Goal: Transaction & Acquisition: Book appointment/travel/reservation

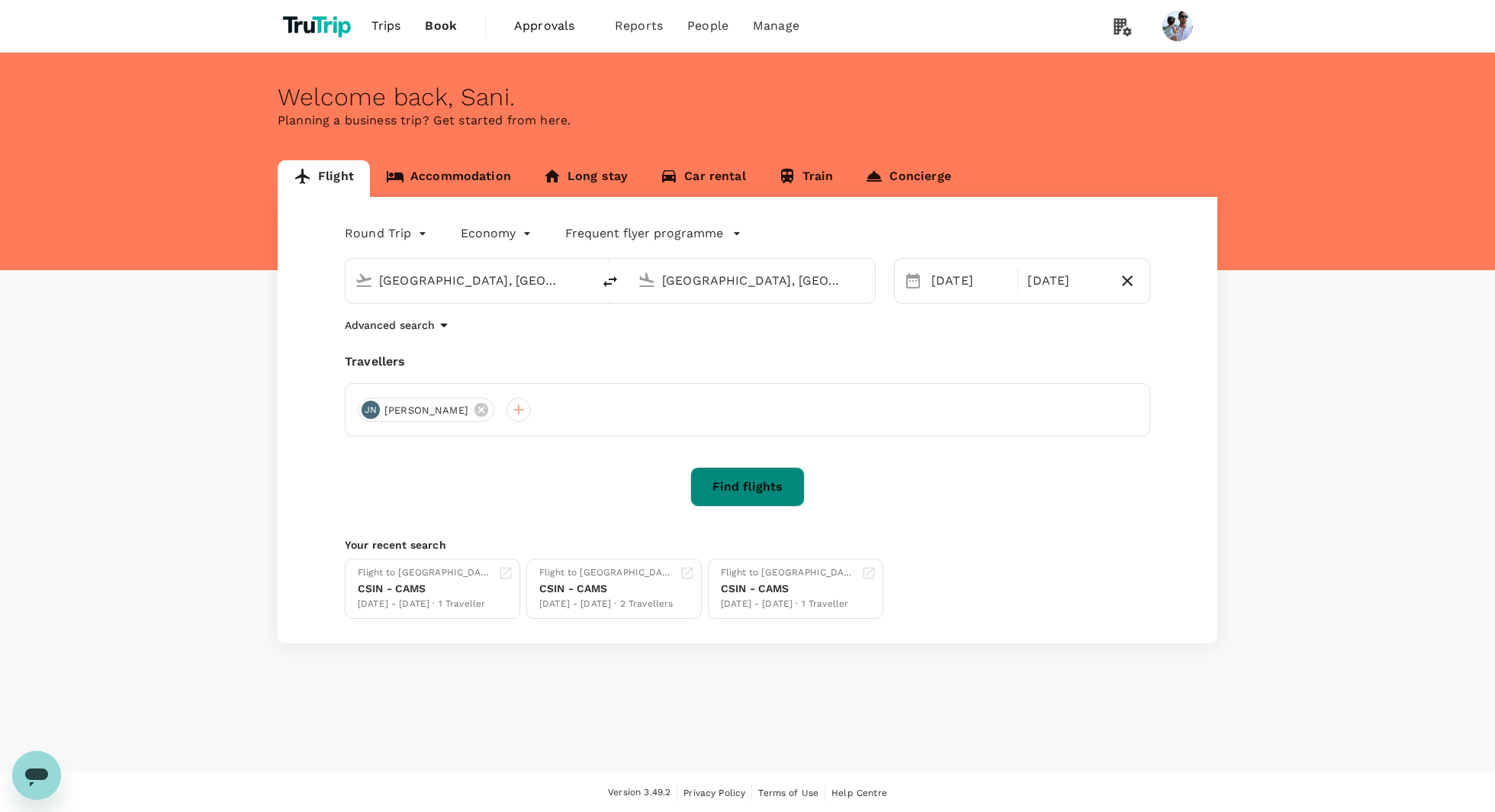
click at [771, 493] on button "Find flights" at bounding box center [748, 486] width 115 height 40
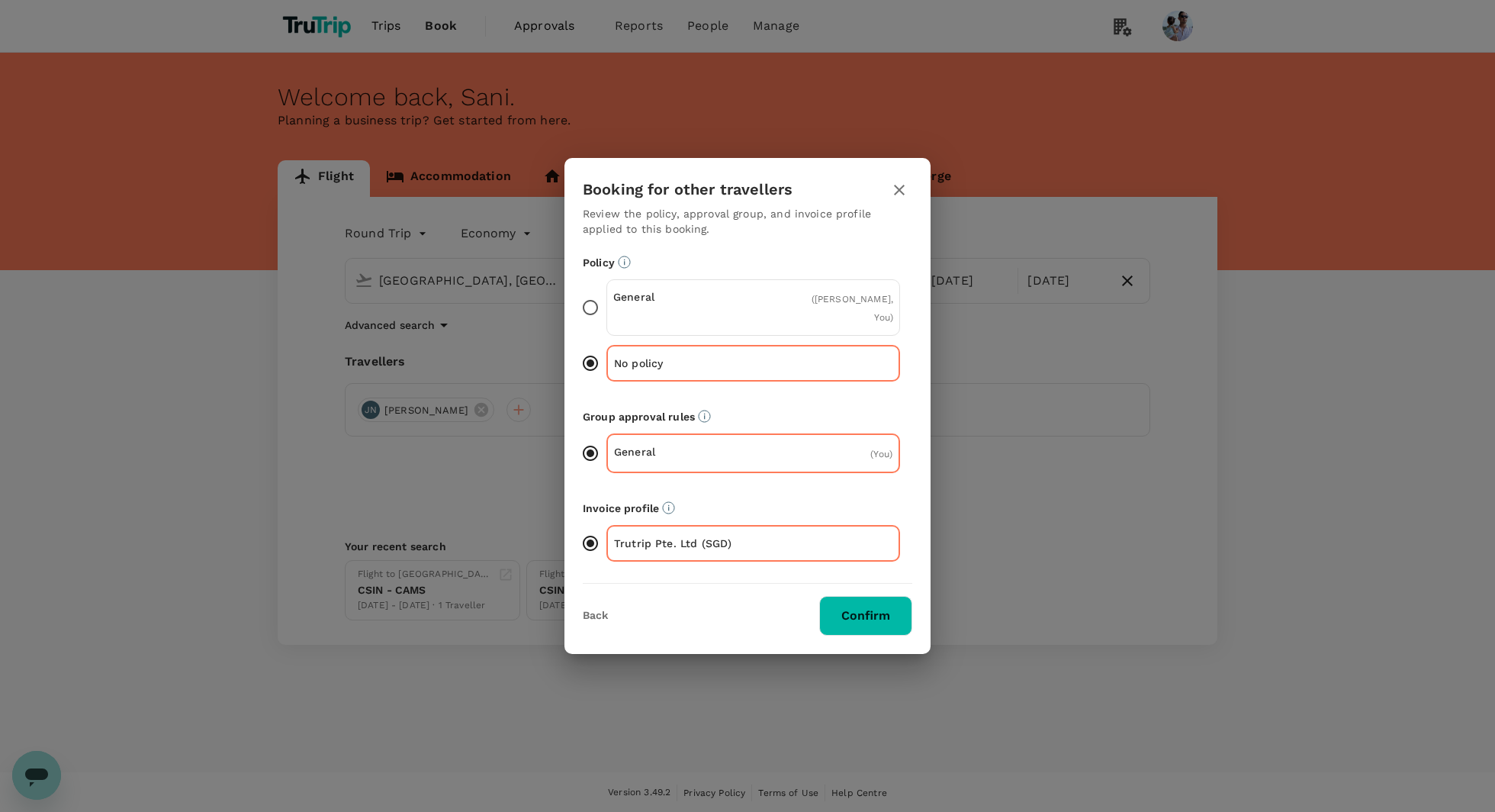
click at [898, 193] on icon "button" at bounding box center [899, 189] width 18 height 18
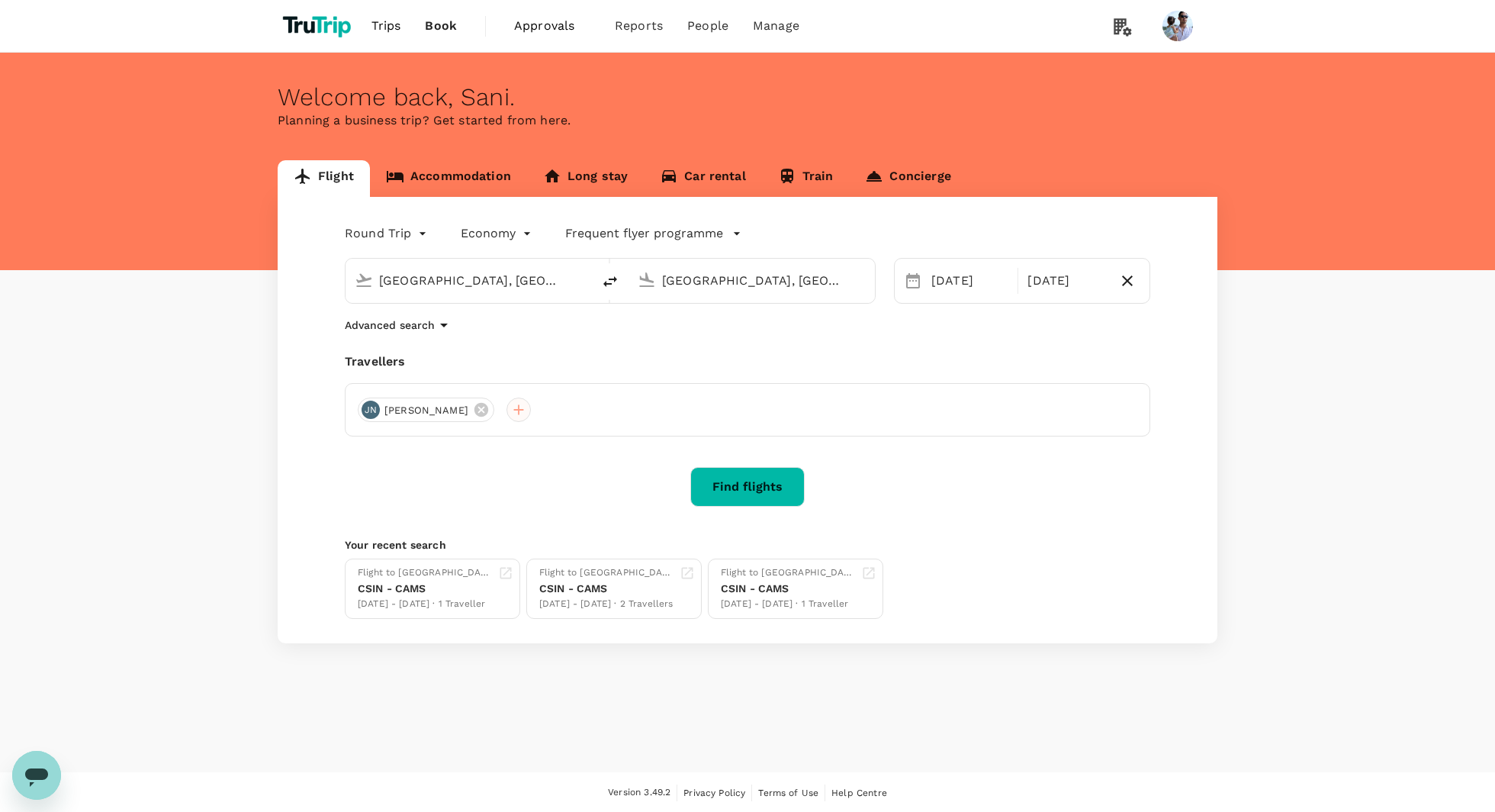
click at [506, 419] on div at bounding box center [518, 409] width 25 height 25
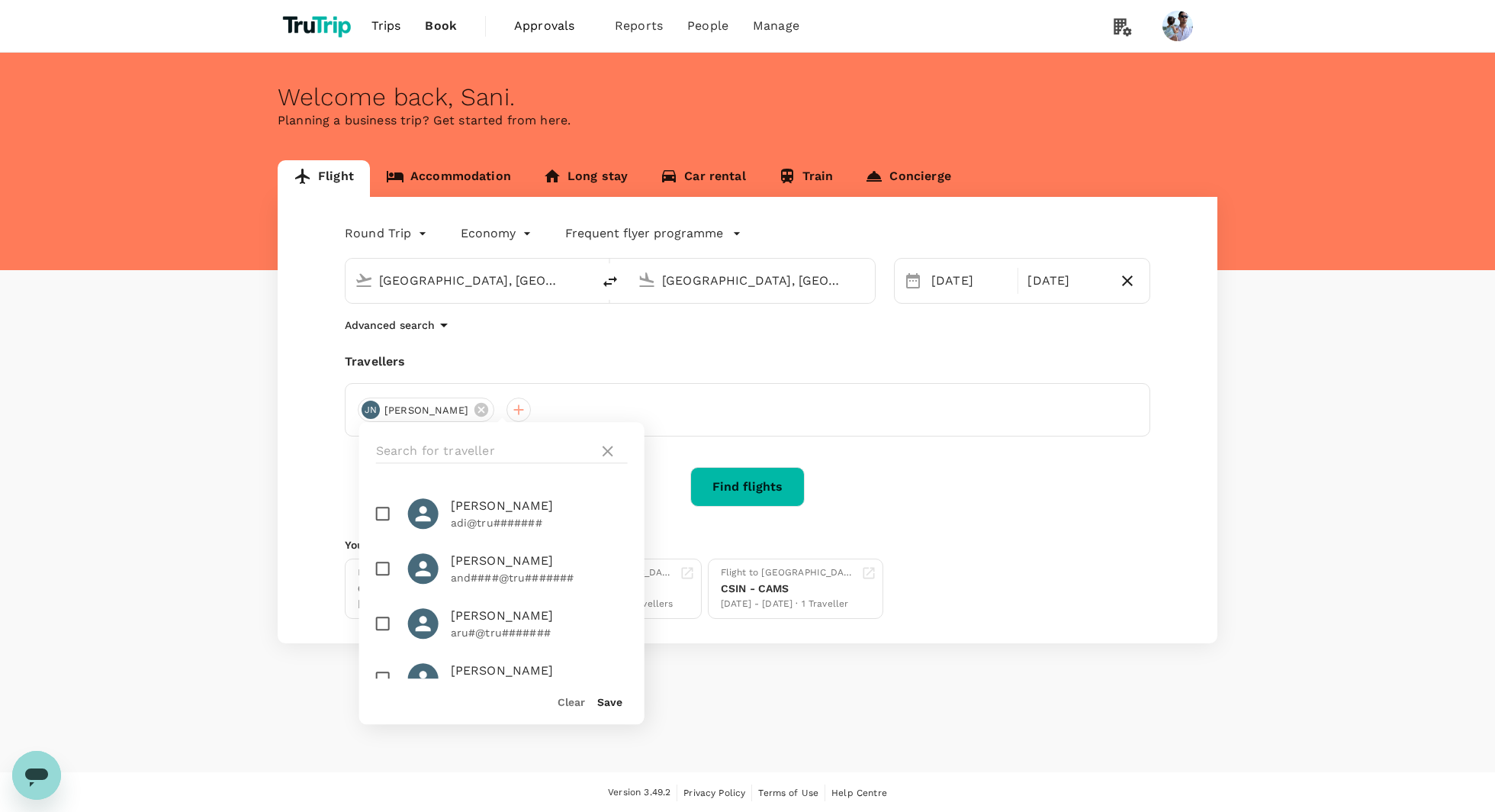
click at [384, 568] on input "checkbox" at bounding box center [383, 568] width 32 height 32
checkbox input "true"
click at [669, 461] on div "Round Trip roundtrip Economy economy Frequent flyer programme Singapore, Singap…" at bounding box center [748, 420] width 940 height 447
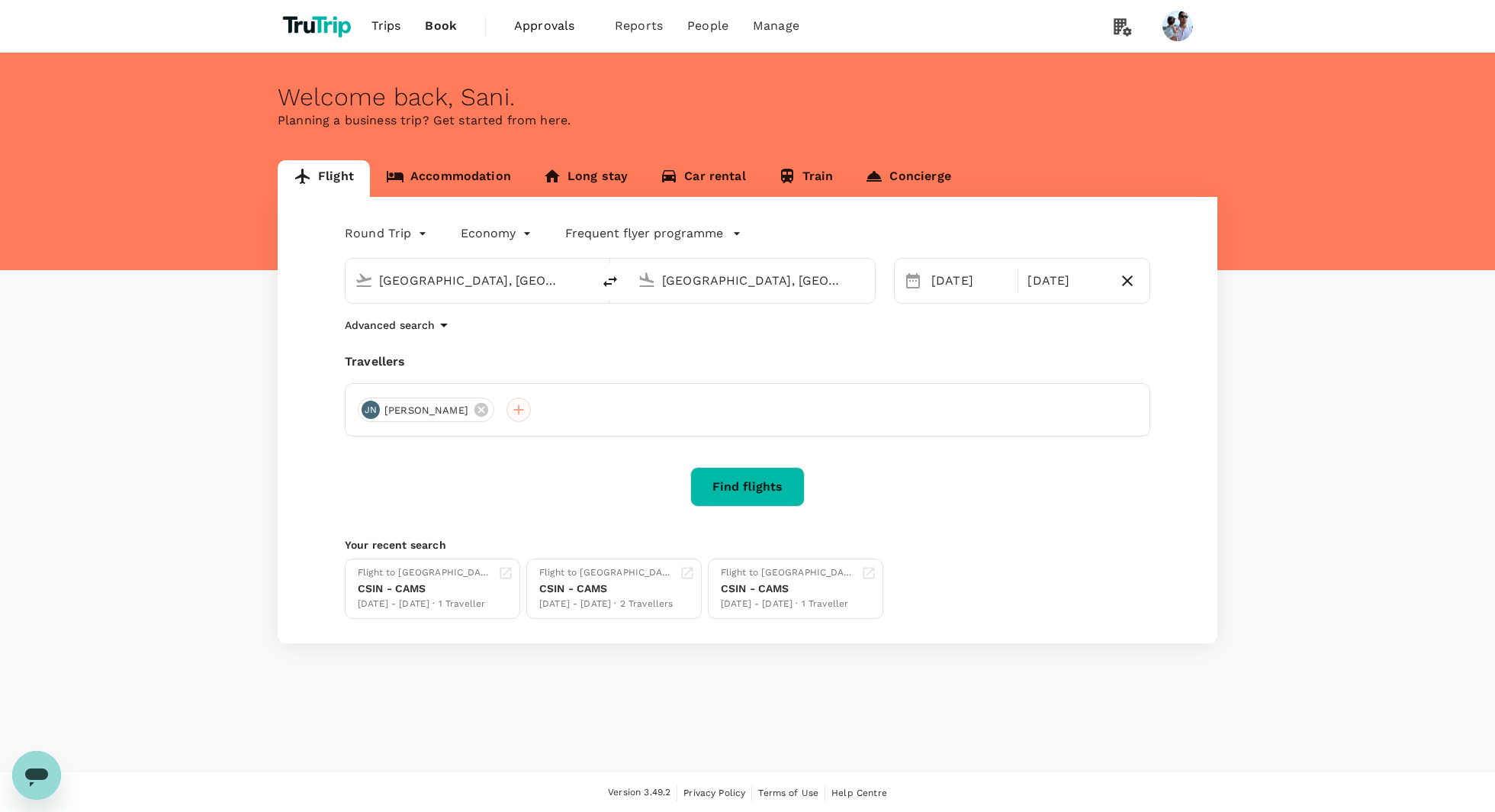
click at [506, 414] on div at bounding box center [518, 409] width 25 height 25
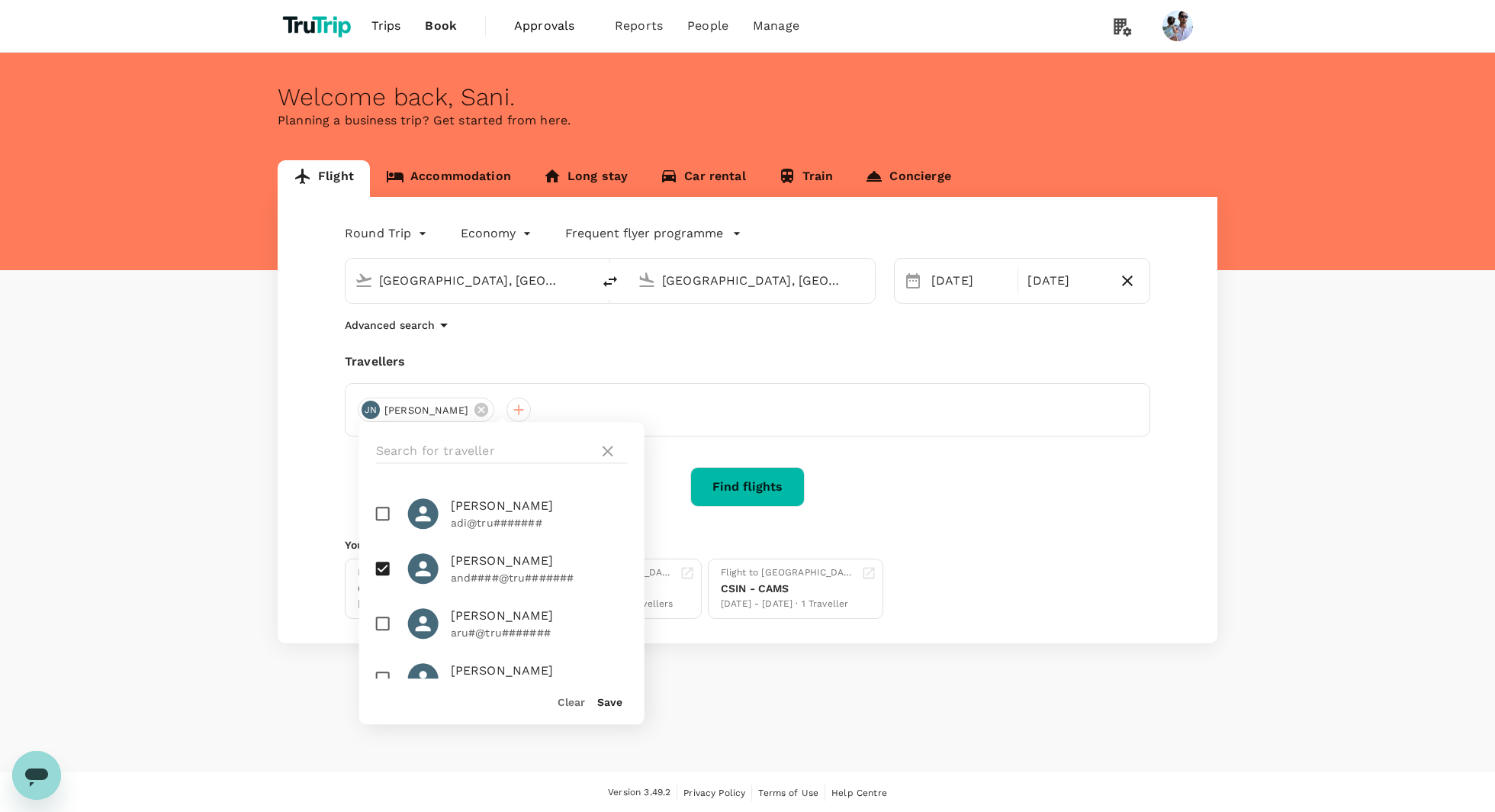
click at [607, 705] on button "Save" at bounding box center [610, 701] width 25 height 12
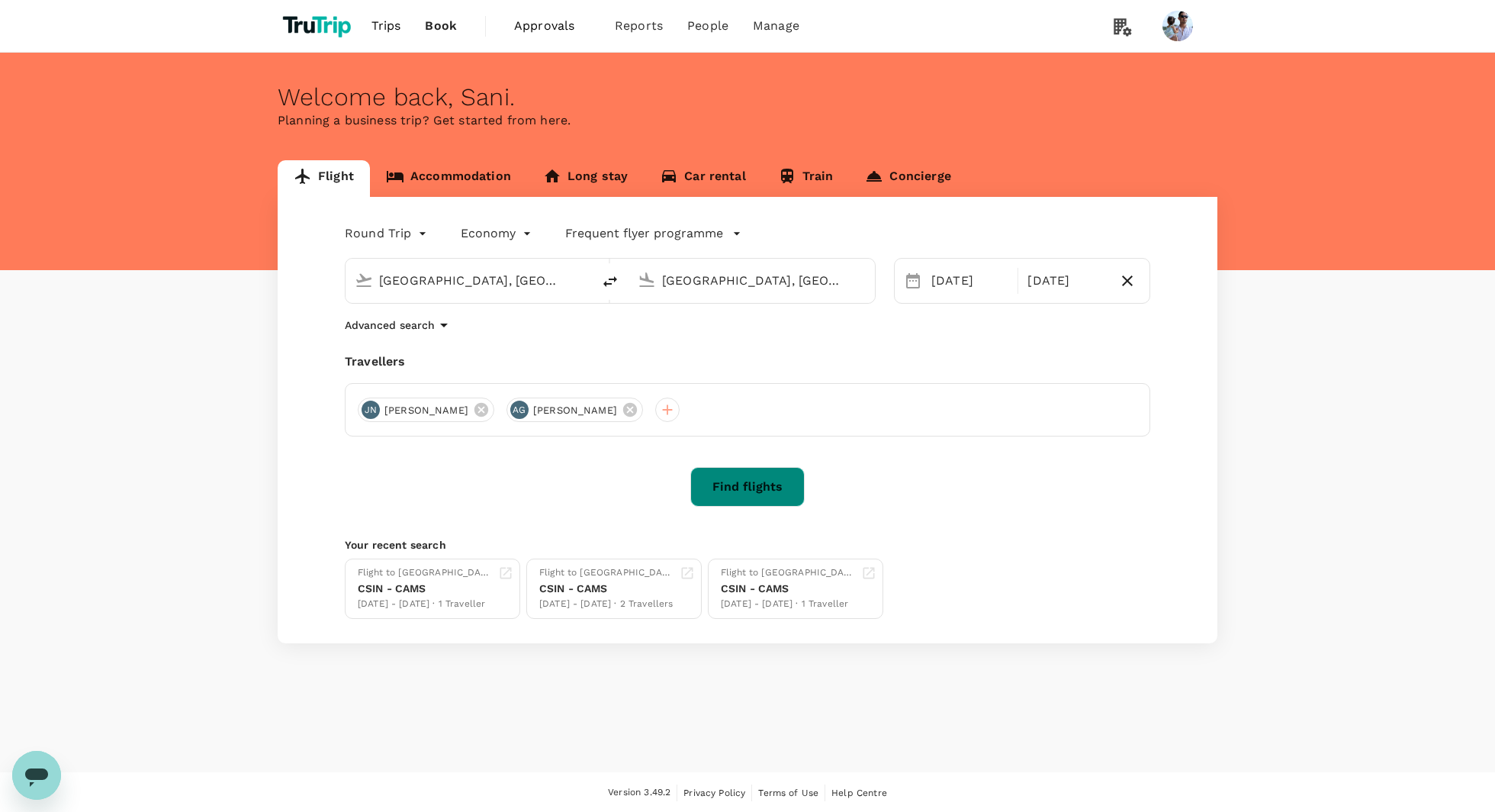
click at [775, 484] on button "Find flights" at bounding box center [748, 486] width 115 height 40
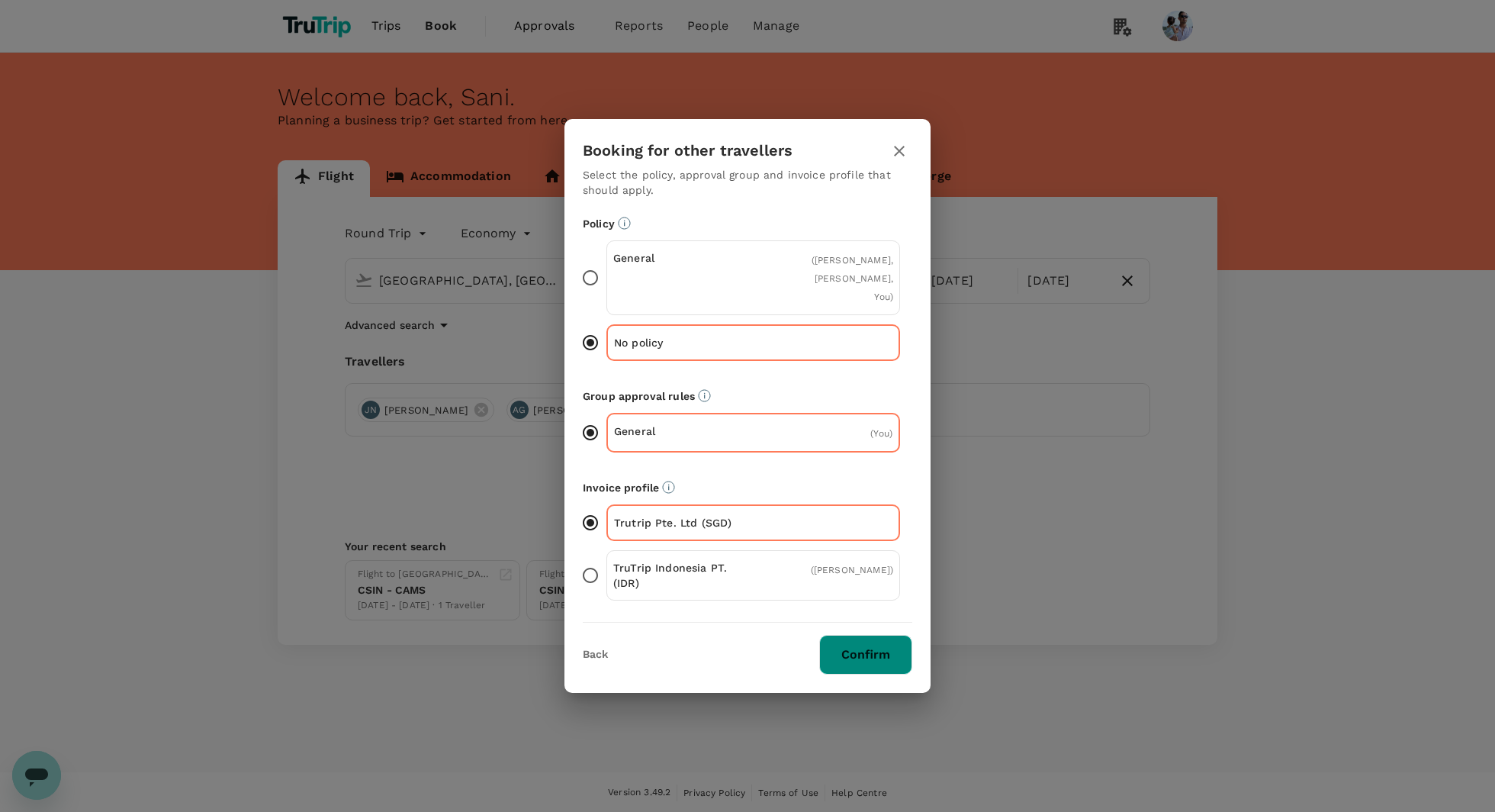
click at [857, 649] on button "Confirm" at bounding box center [865, 654] width 93 height 40
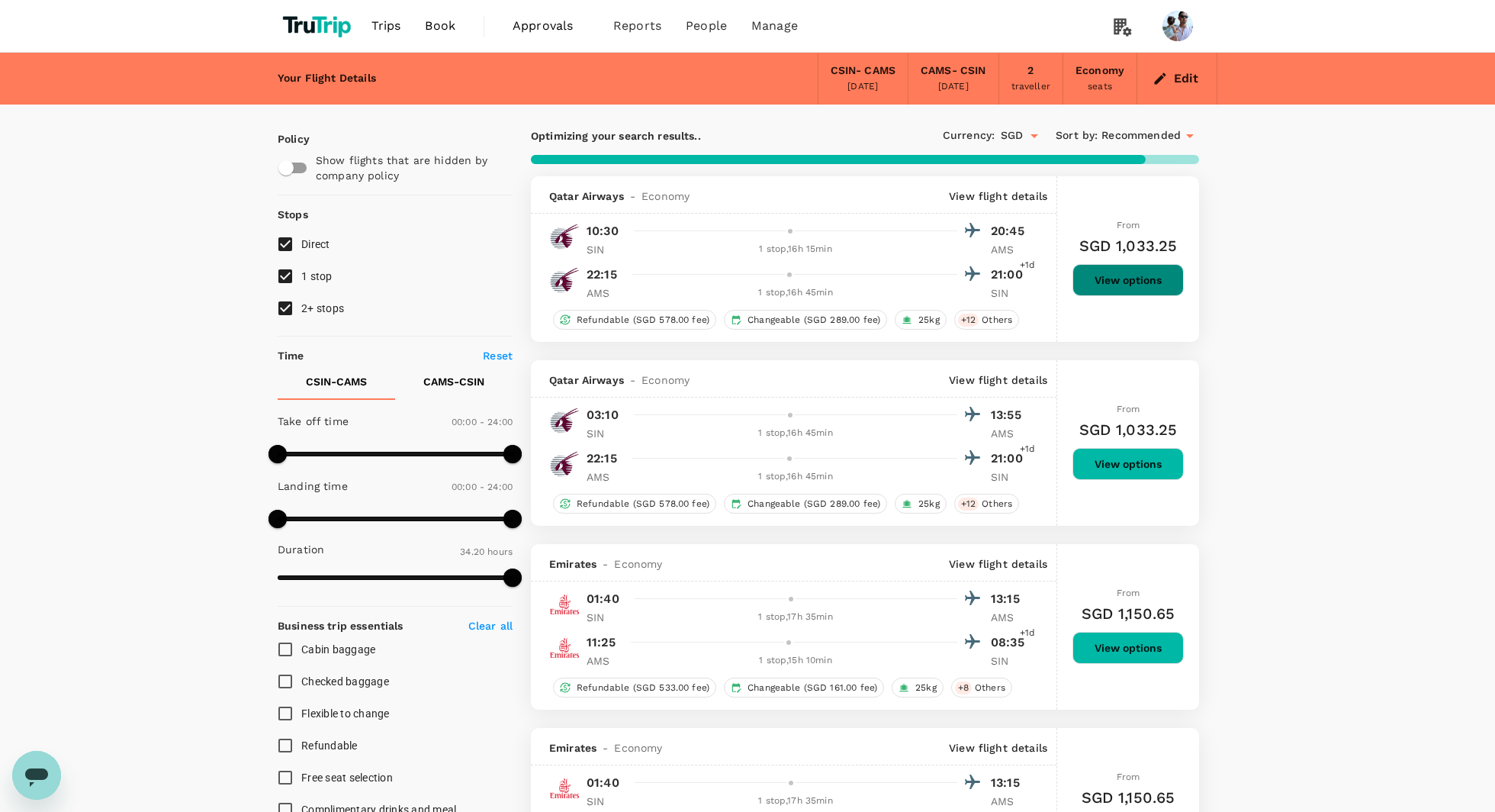
click at [1111, 281] on button "View options" at bounding box center [1128, 280] width 111 height 32
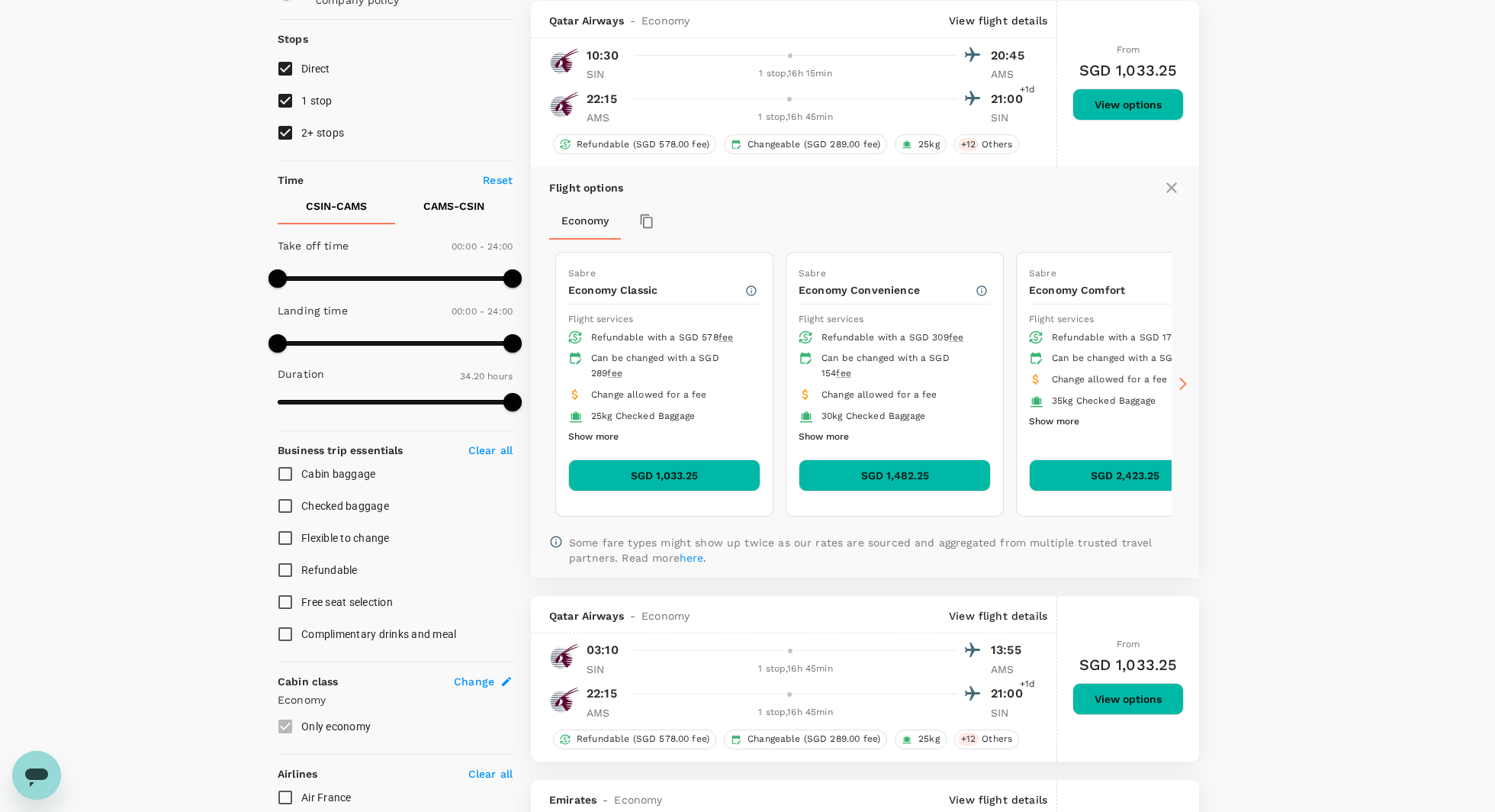
scroll to position [188, 0]
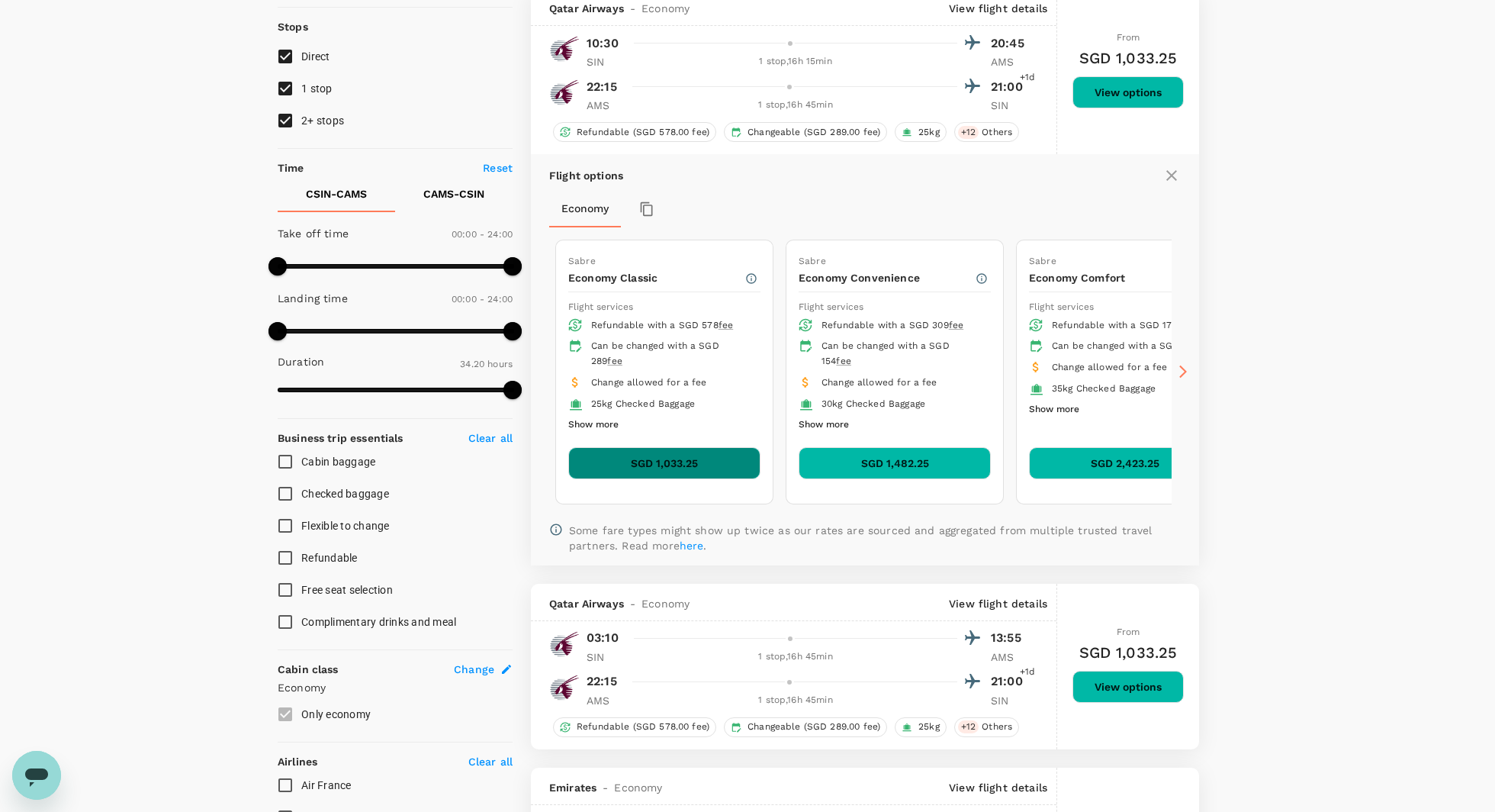
click at [690, 470] on button "SGD 1,033.25" at bounding box center [664, 463] width 192 height 32
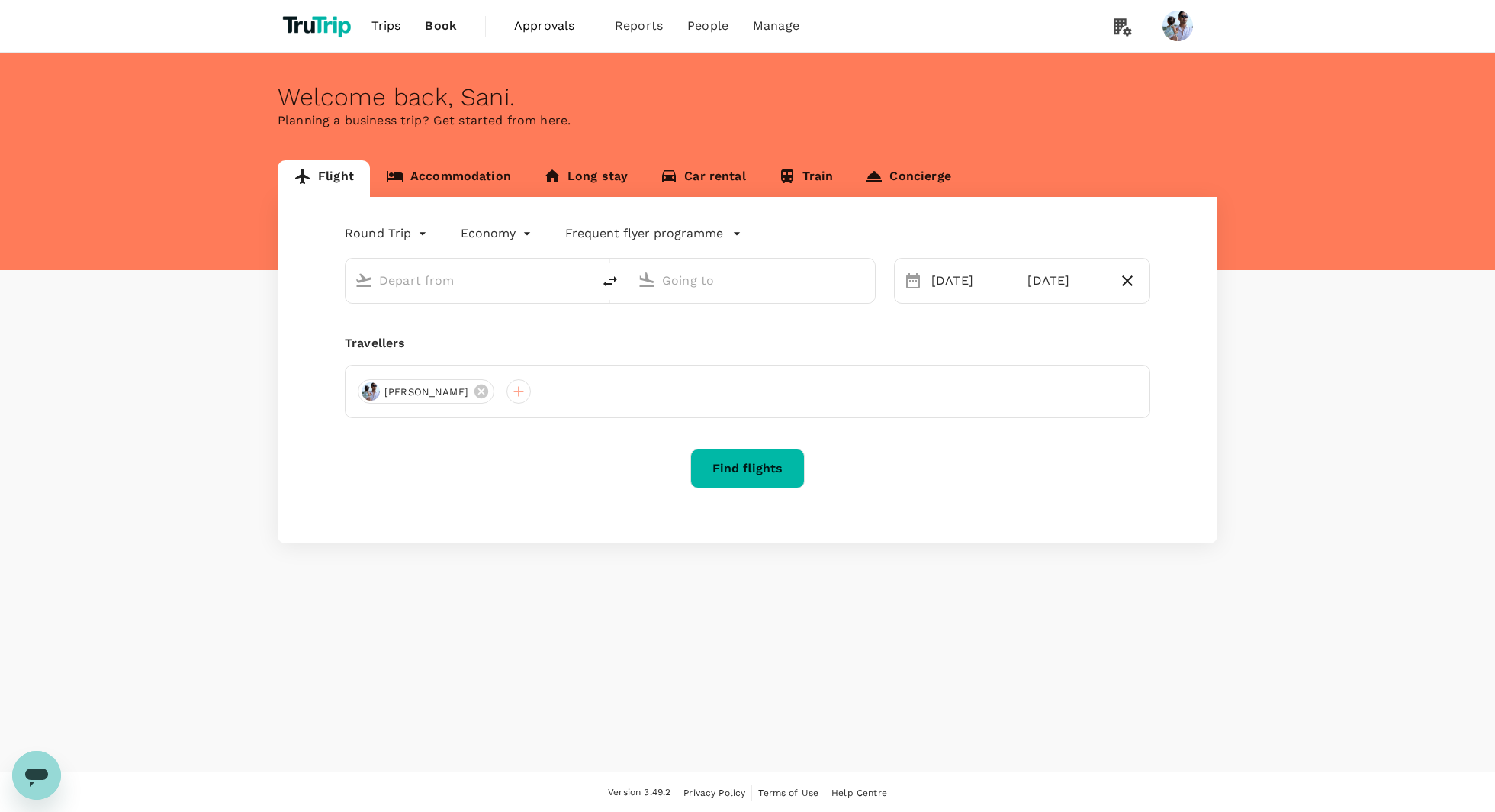
type input "[GEOGRAPHIC_DATA], [GEOGRAPHIC_DATA] (any)"
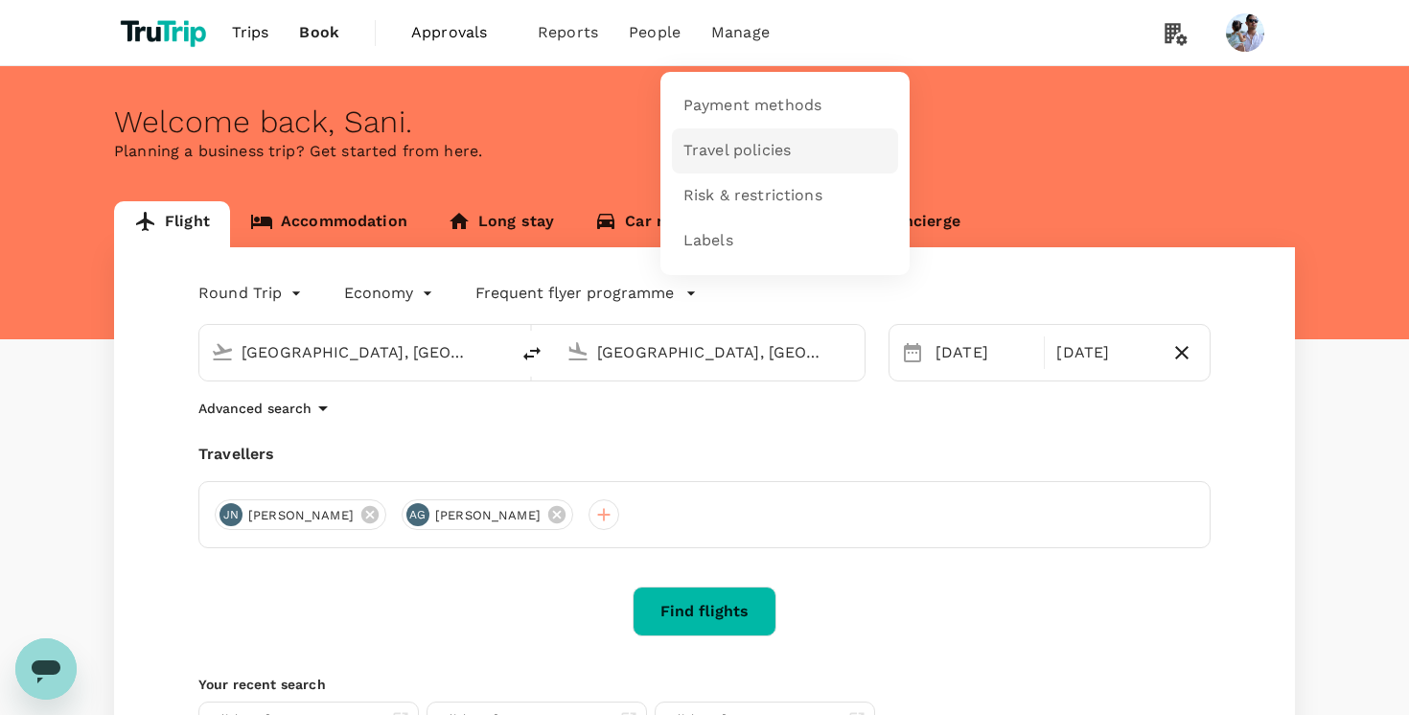
click at [717, 163] on link "Travel policies" at bounding box center [785, 150] width 226 height 45
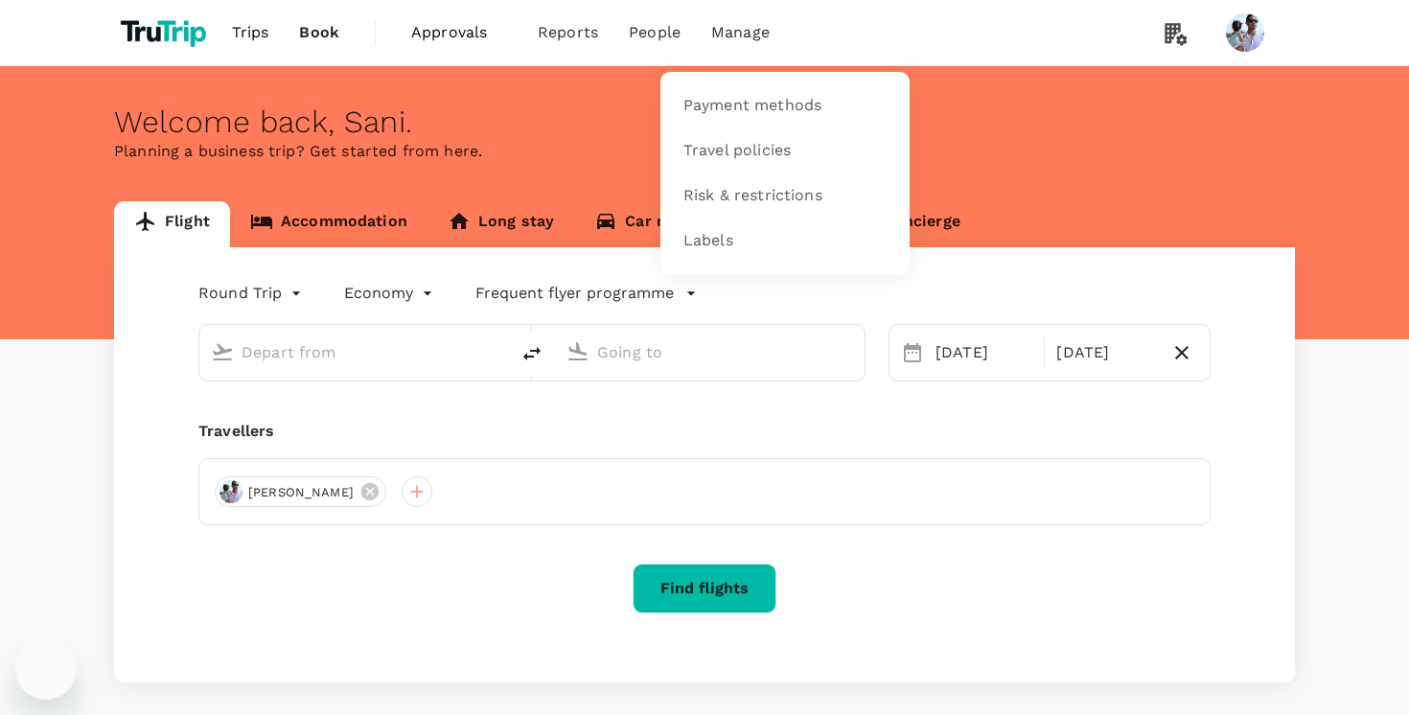
type input "[GEOGRAPHIC_DATA], [GEOGRAPHIC_DATA] (any)"
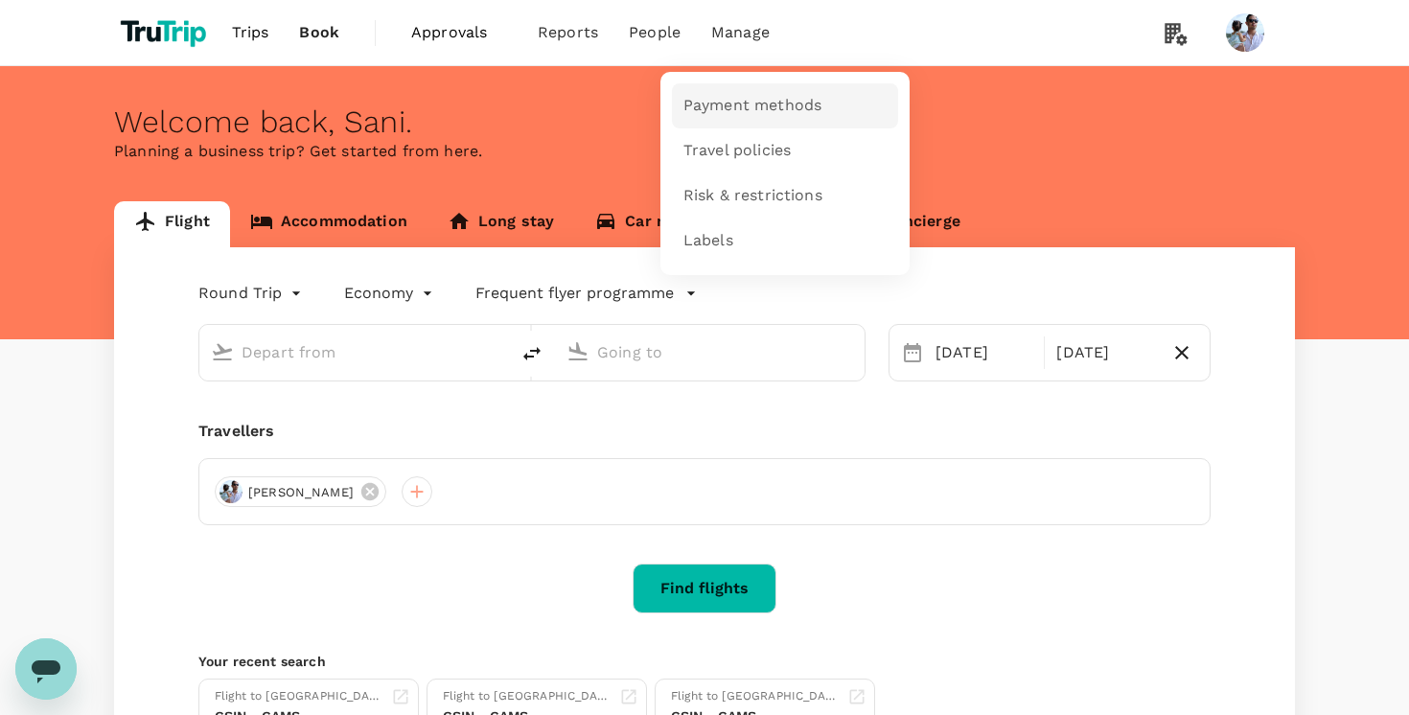
type input "[GEOGRAPHIC_DATA], [GEOGRAPHIC_DATA] (any)"
click at [733, 115] on span "Payment methods" at bounding box center [752, 106] width 138 height 22
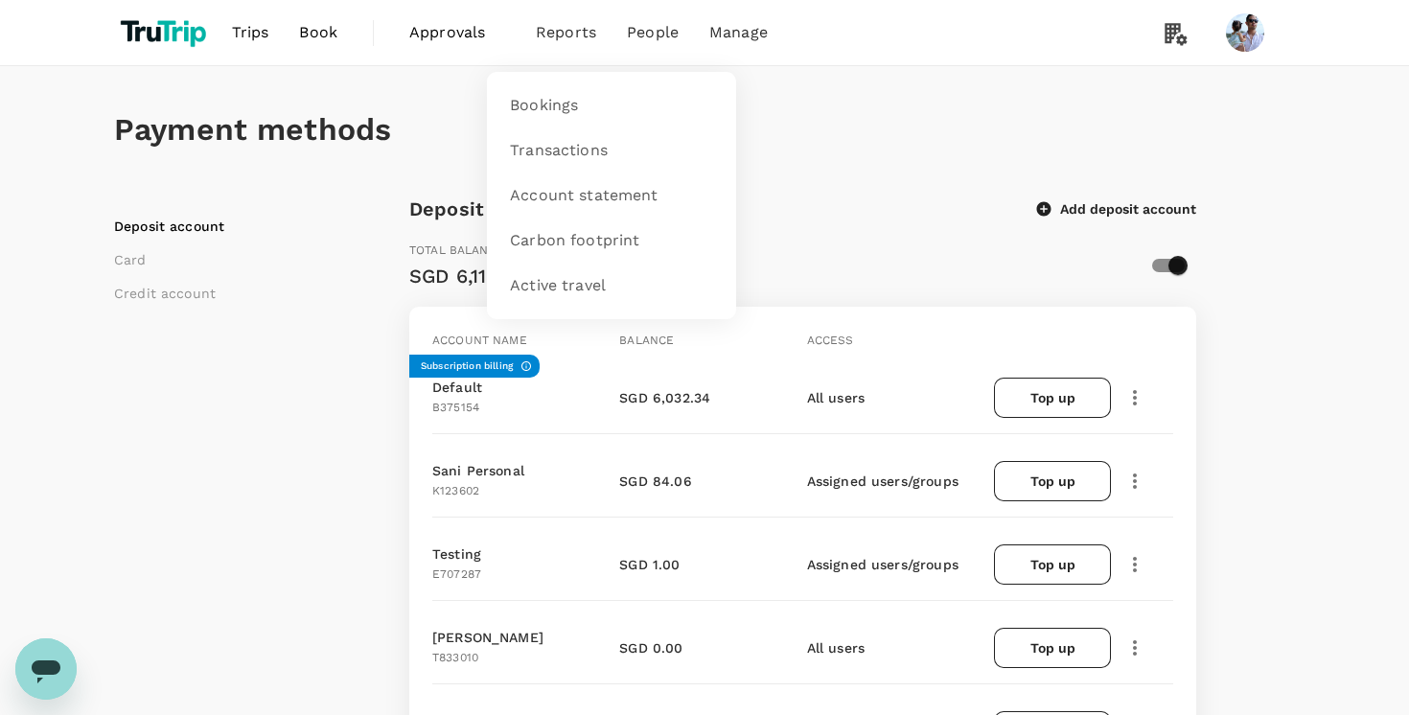
click at [562, 32] on span "Reports" at bounding box center [566, 32] width 60 height 23
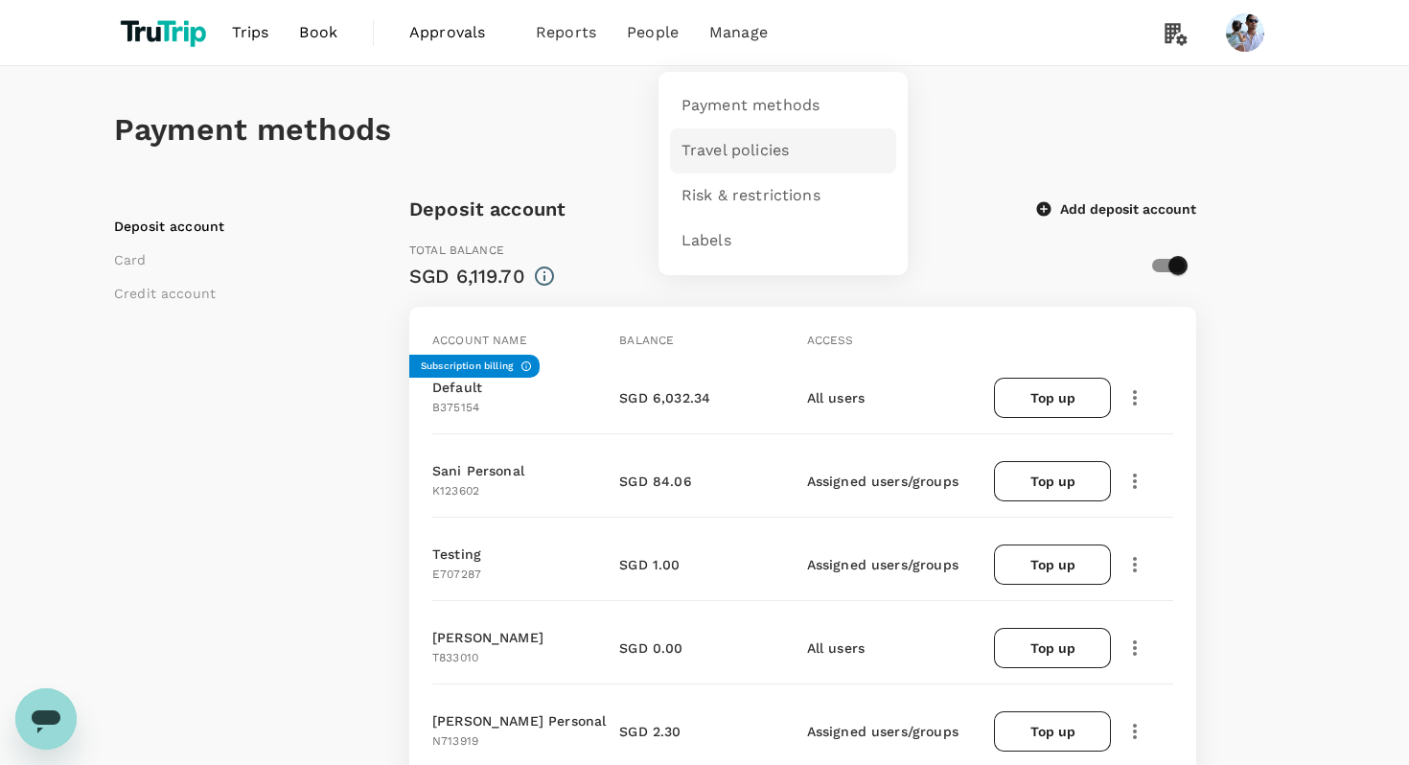
click at [750, 128] on link "Travel policies" at bounding box center [783, 150] width 226 height 45
